Goal: Entertainment & Leisure: Consume media (video, audio)

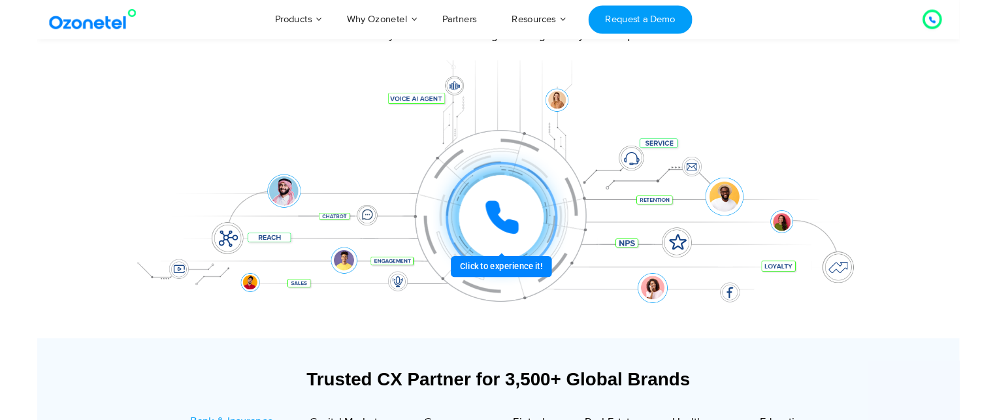
scroll to position [170, 0]
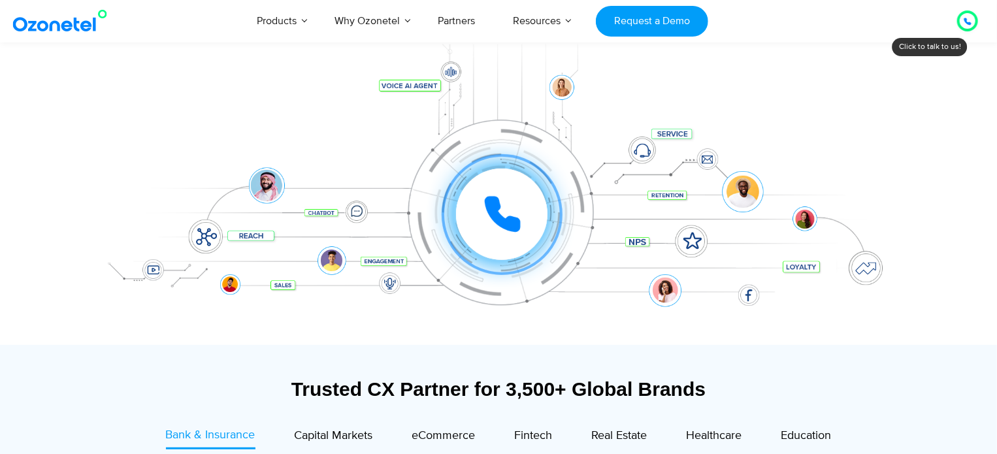
click at [502, 208] on icon at bounding box center [502, 214] width 39 height 39
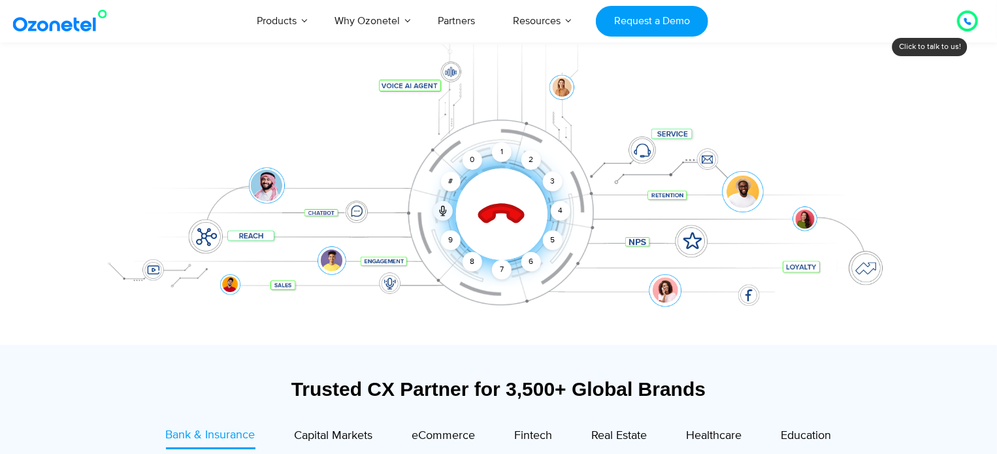
click at [502, 208] on icon at bounding box center [502, 215] width 46 height 46
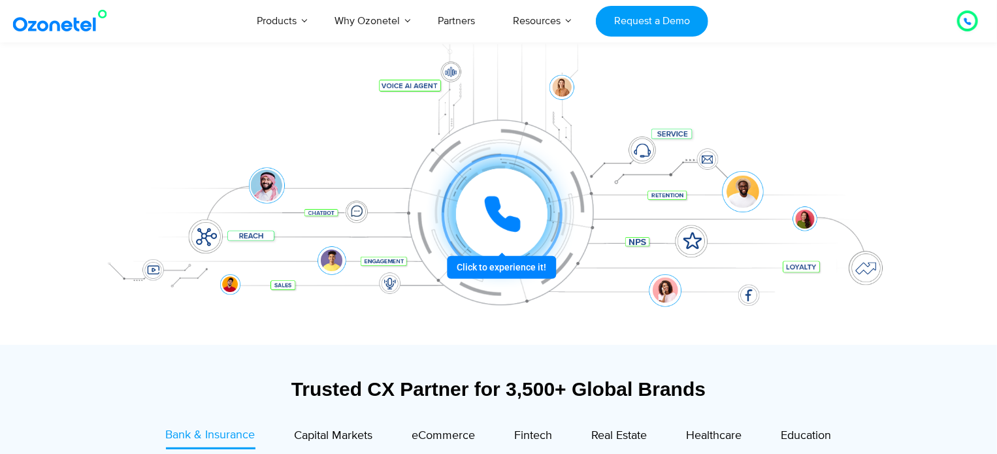
click at [498, 206] on icon at bounding box center [502, 214] width 33 height 33
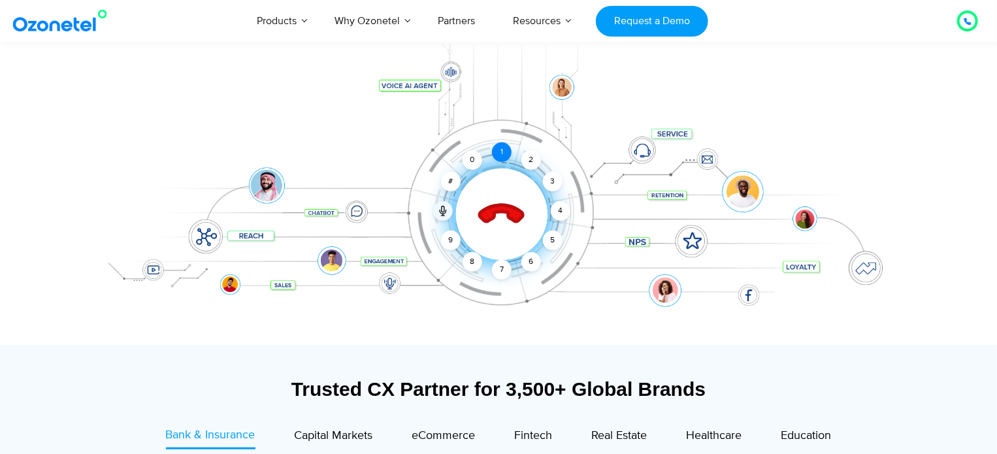
click at [502, 143] on div "1" at bounding box center [502, 152] width 20 height 20
click at [528, 158] on div "2" at bounding box center [531, 160] width 20 height 20
click at [549, 178] on div "3" at bounding box center [553, 182] width 20 height 20
click at [564, 211] on div "4" at bounding box center [561, 211] width 20 height 20
click at [555, 236] on div "5" at bounding box center [553, 241] width 20 height 20
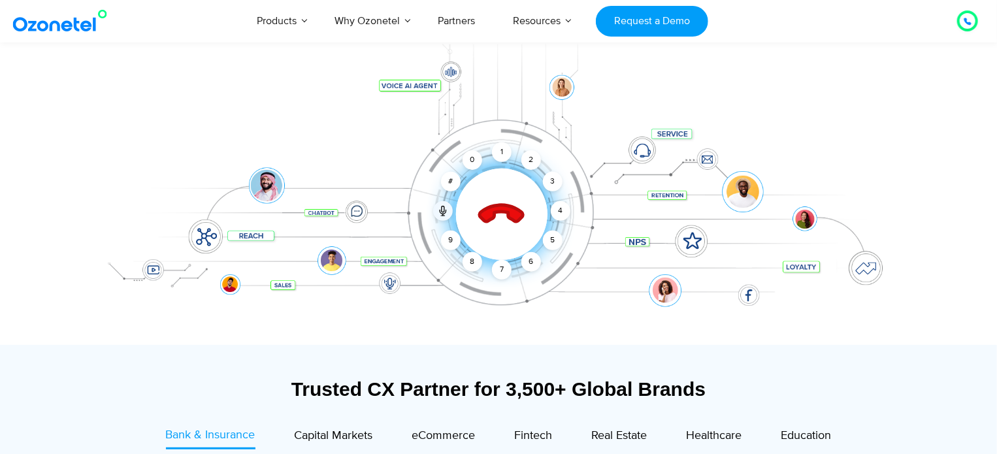
click at [498, 202] on icon at bounding box center [502, 215] width 56 height 56
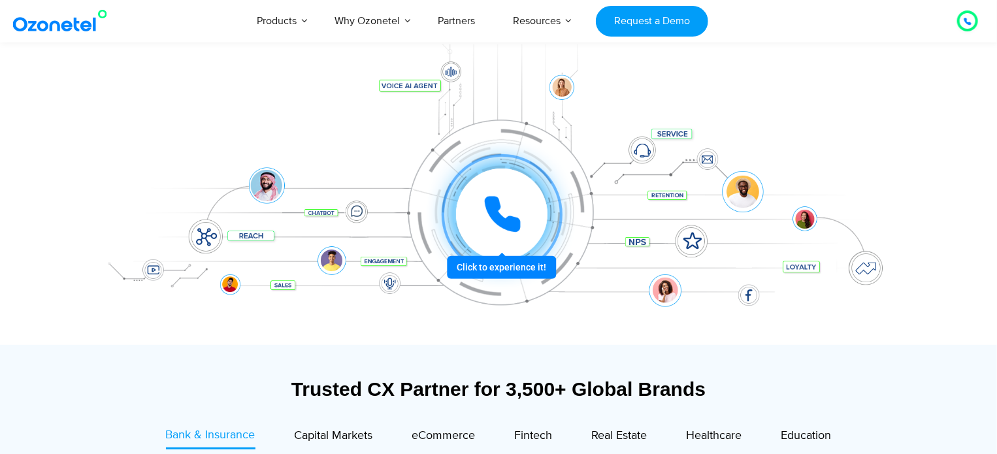
click at [498, 202] on icon at bounding box center [502, 214] width 33 height 33
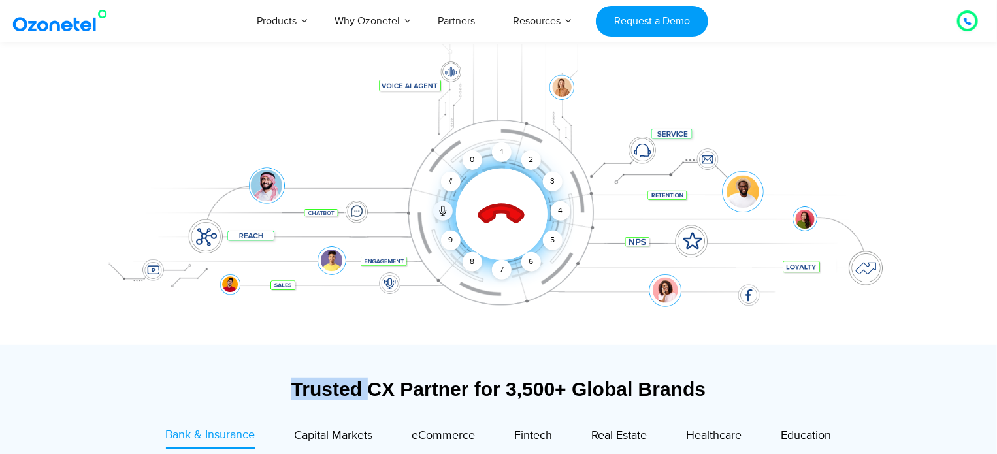
click at [498, 202] on icon at bounding box center [502, 215] width 56 height 56
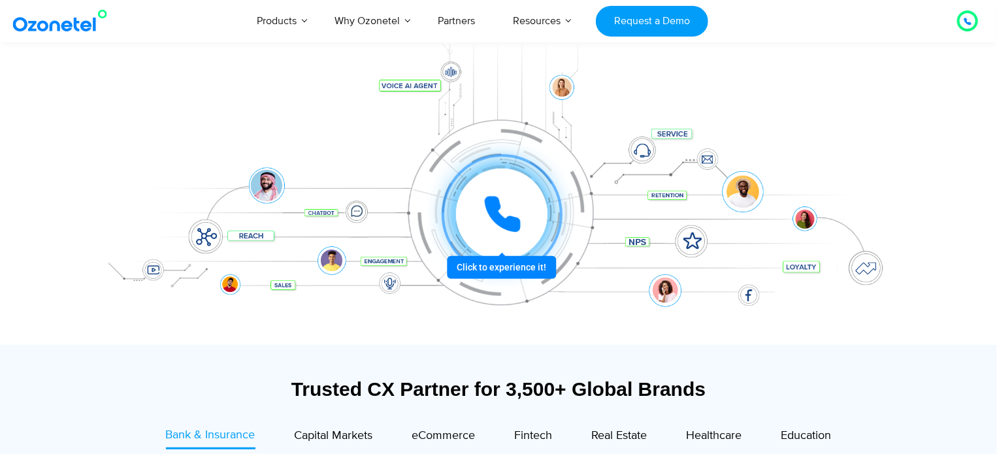
click at [498, 202] on icon at bounding box center [502, 214] width 39 height 39
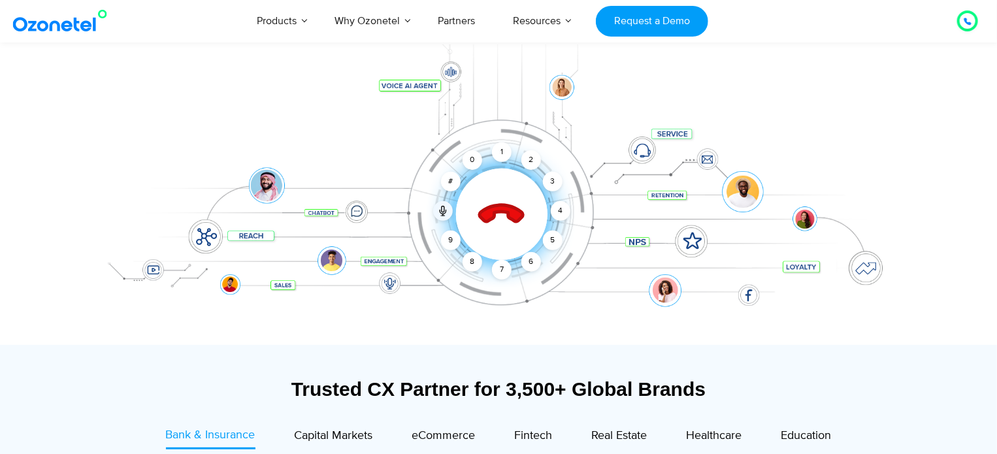
click at [498, 202] on icon at bounding box center [502, 215] width 56 height 56
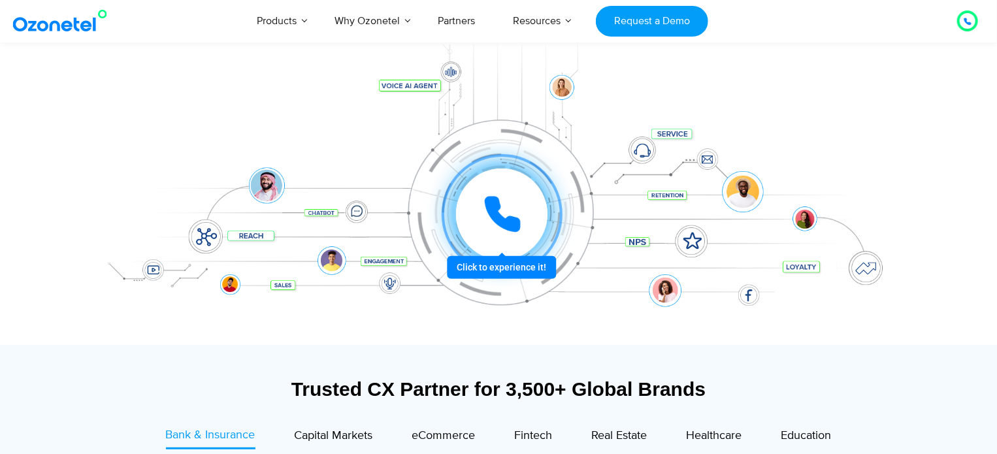
click at [498, 202] on icon at bounding box center [502, 214] width 33 height 33
click at [486, 198] on icon at bounding box center [502, 214] width 33 height 33
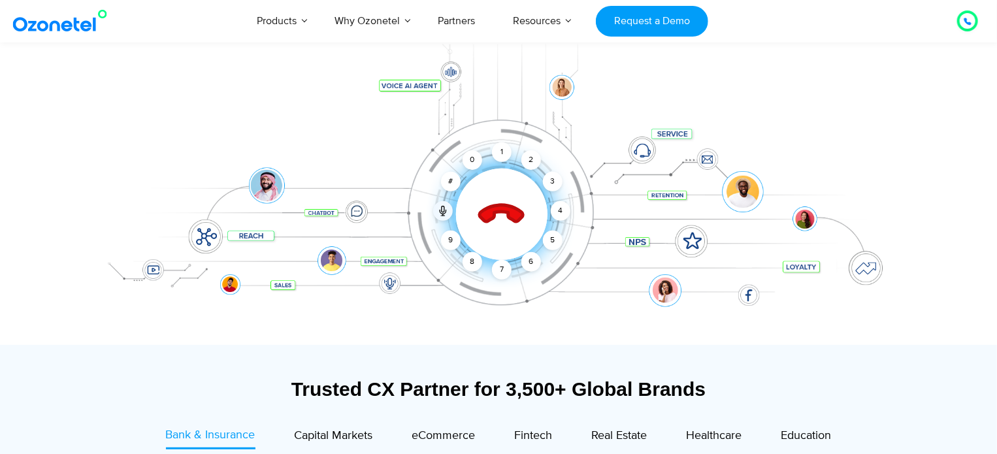
click at [483, 220] on icon at bounding box center [502, 215] width 46 height 46
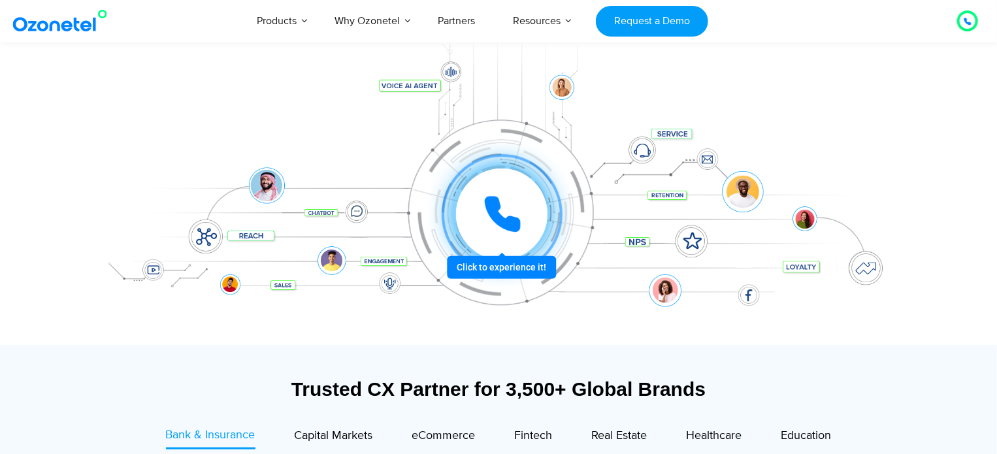
click at [510, 219] on icon at bounding box center [502, 214] width 33 height 33
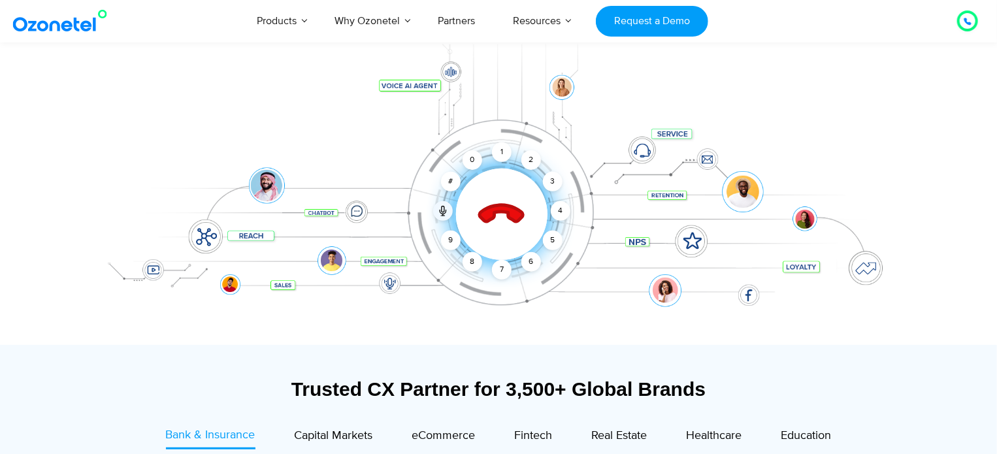
click at [510, 219] on icon at bounding box center [502, 215] width 46 height 46
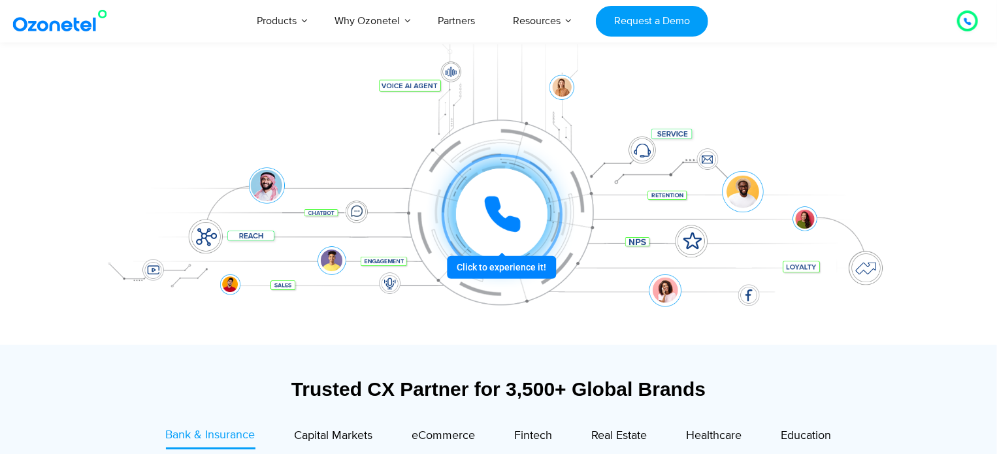
click at [514, 208] on icon at bounding box center [502, 214] width 39 height 39
click at [532, 263] on div at bounding box center [501, 214] width 97 height 97
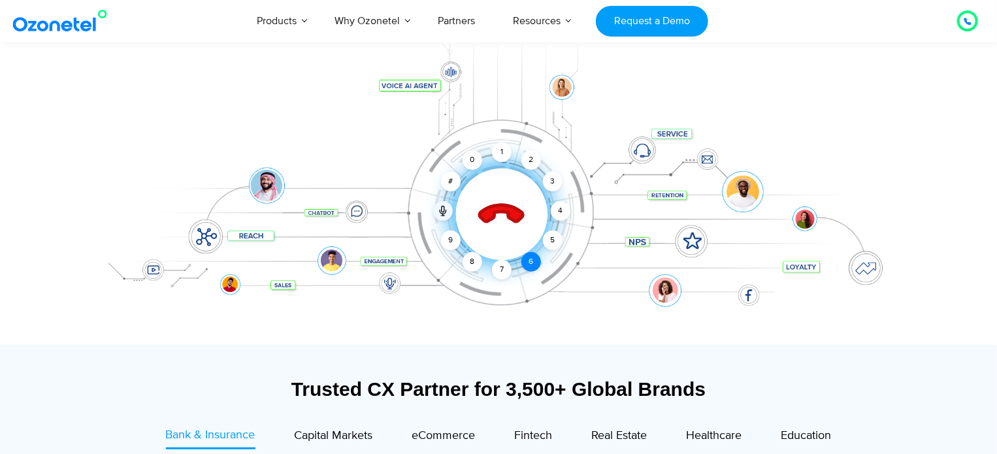
click at [531, 264] on div "6" at bounding box center [531, 262] width 20 height 20
click at [551, 243] on div "5" at bounding box center [553, 241] width 20 height 20
click at [559, 213] on div "4" at bounding box center [561, 211] width 20 height 20
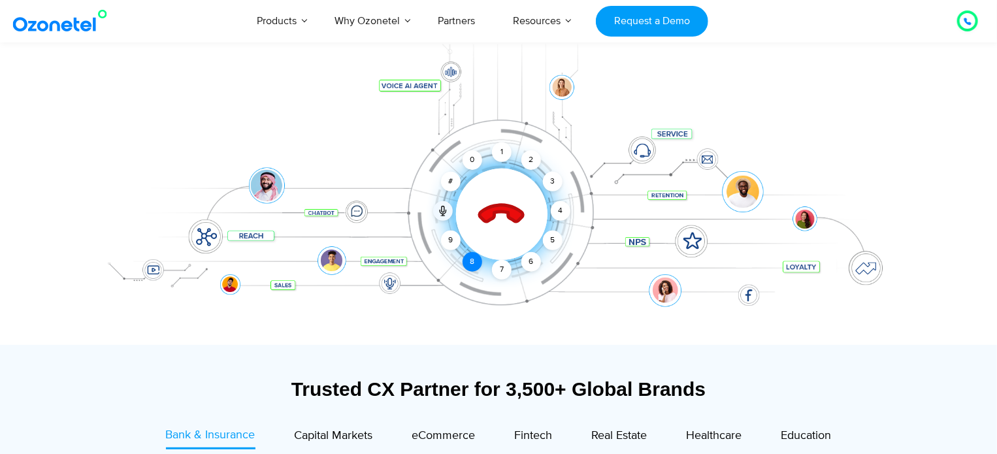
click at [468, 256] on div "8" at bounding box center [472, 262] width 20 height 20
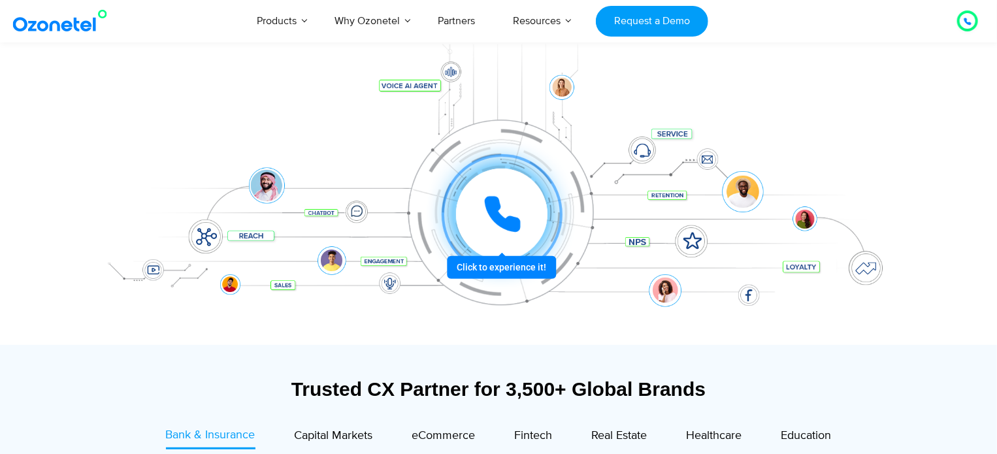
click at [487, 199] on icon at bounding box center [502, 214] width 33 height 33
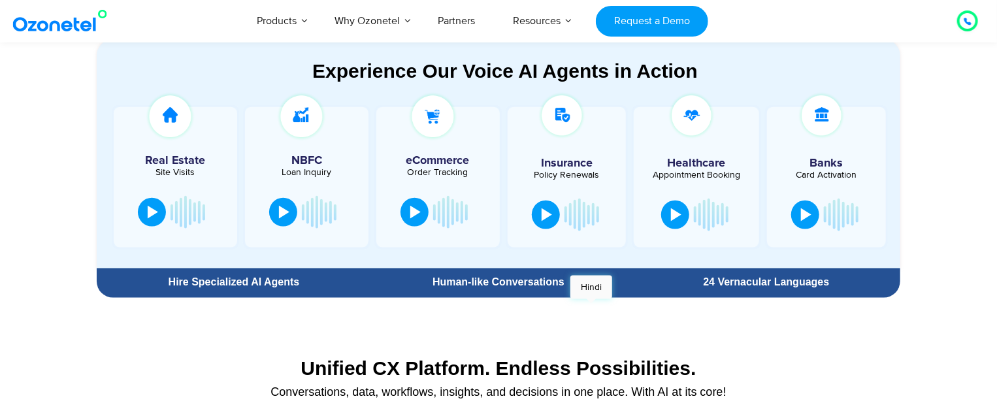
scroll to position [732, 0]
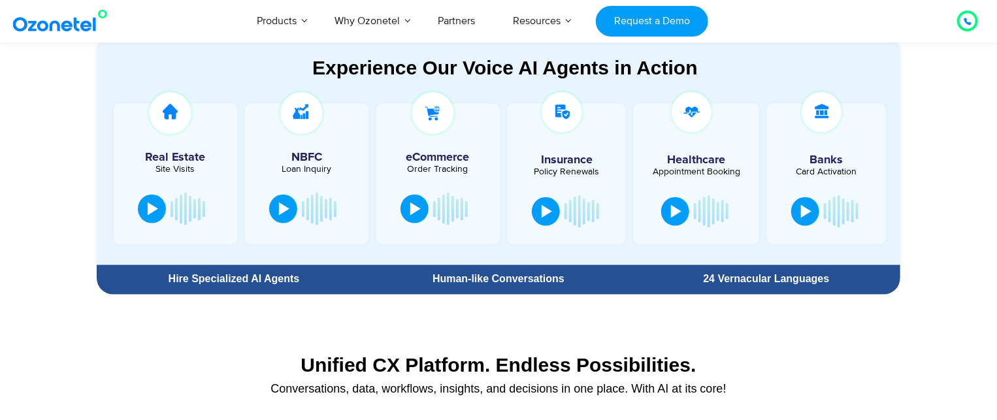
click at [287, 70] on div "Experience Our Voice AI Agents in Action" at bounding box center [505, 67] width 790 height 23
click at [144, 203] on button at bounding box center [152, 207] width 28 height 29
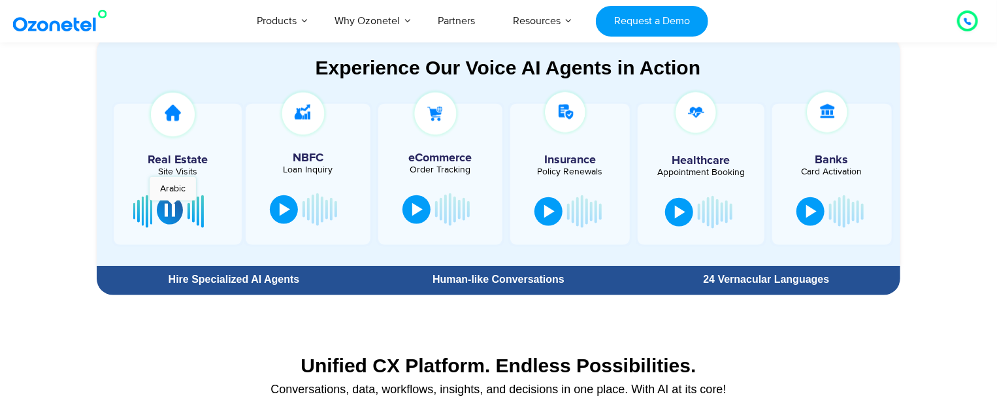
click at [172, 206] on div at bounding box center [170, 210] width 10 height 13
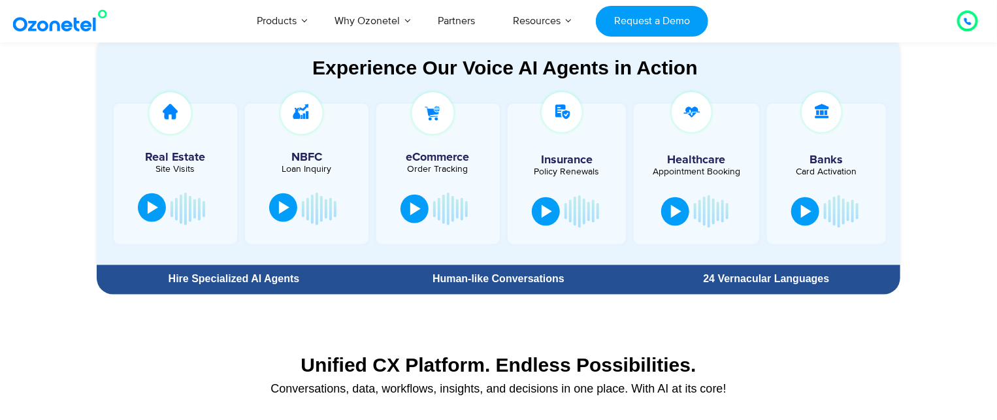
click at [285, 210] on div at bounding box center [284, 207] width 10 height 13
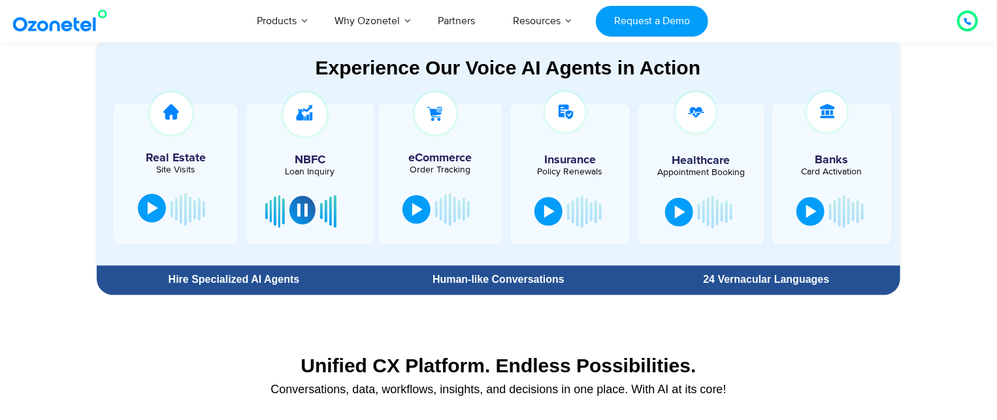
click at [299, 212] on div at bounding box center [302, 210] width 10 height 13
